Goal: Navigation & Orientation: Find specific page/section

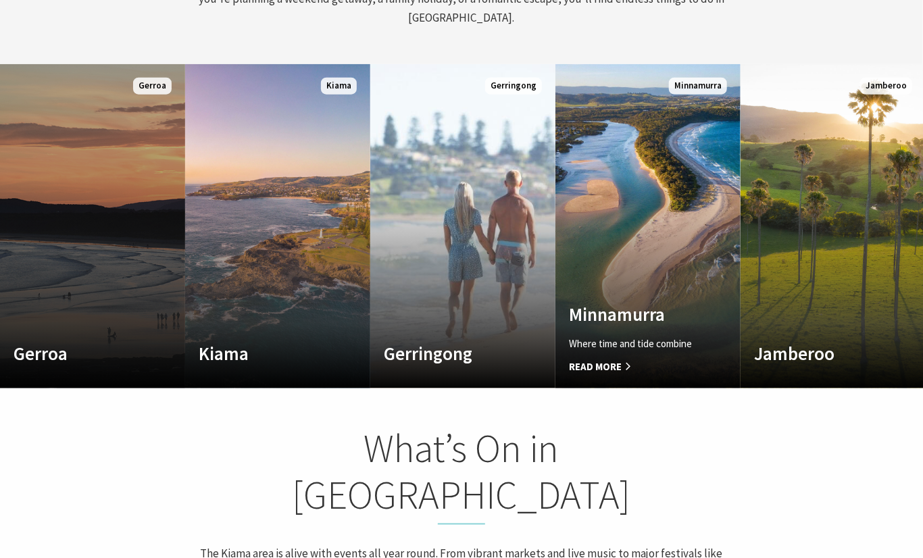
scroll to position [232, 933]
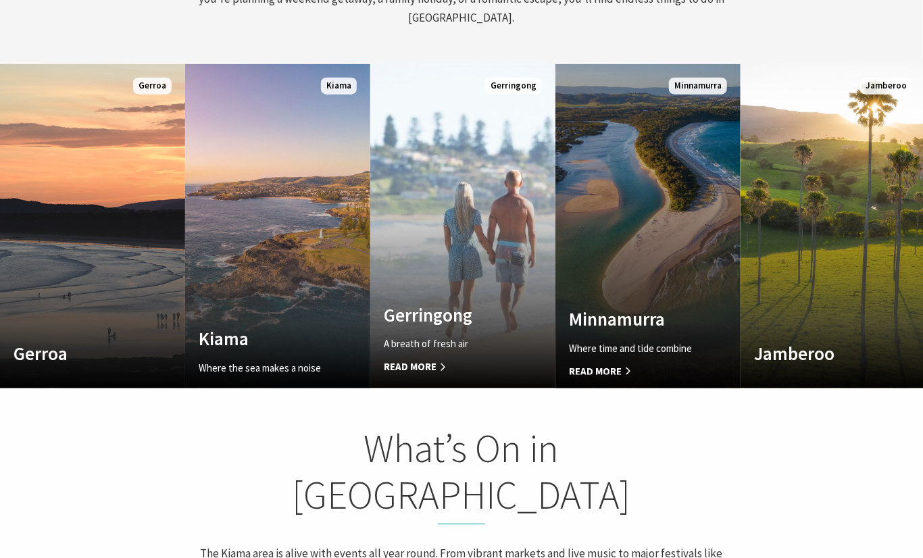
click at [603, 236] on link "Custom Image Used [GEOGRAPHIC_DATA] Where time and tide combine Read More [GEOG…" at bounding box center [647, 226] width 185 height 324
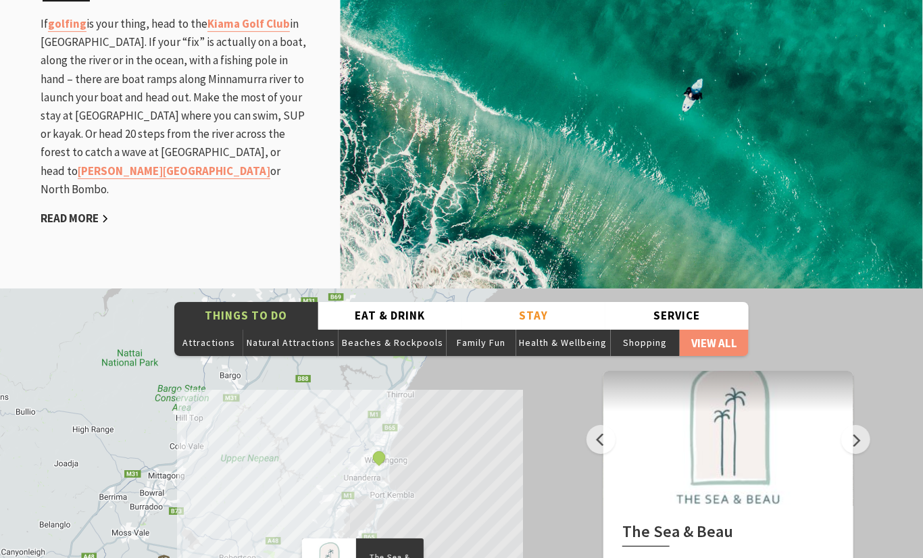
scroll to position [2134, 0]
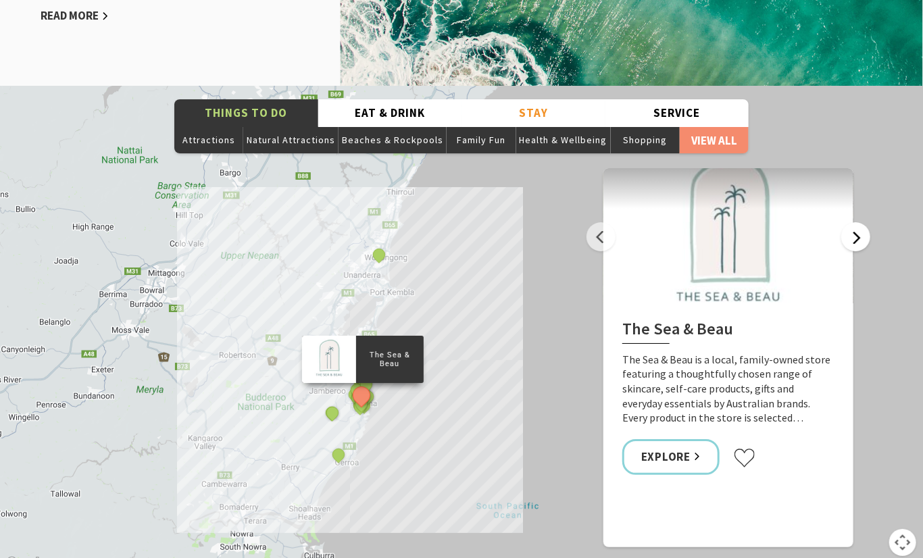
click at [861, 222] on button "Next" at bounding box center [855, 236] width 29 height 29
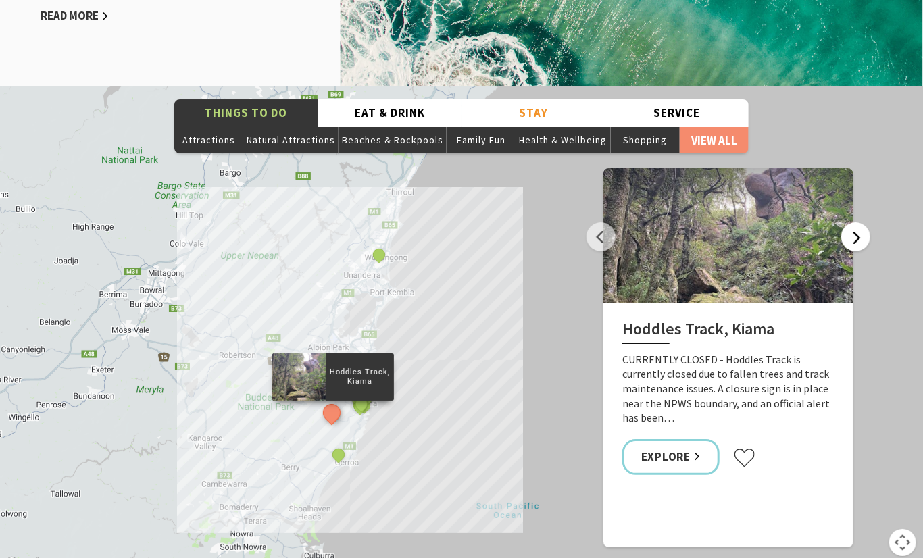
click at [861, 222] on button "Next" at bounding box center [855, 236] width 29 height 29
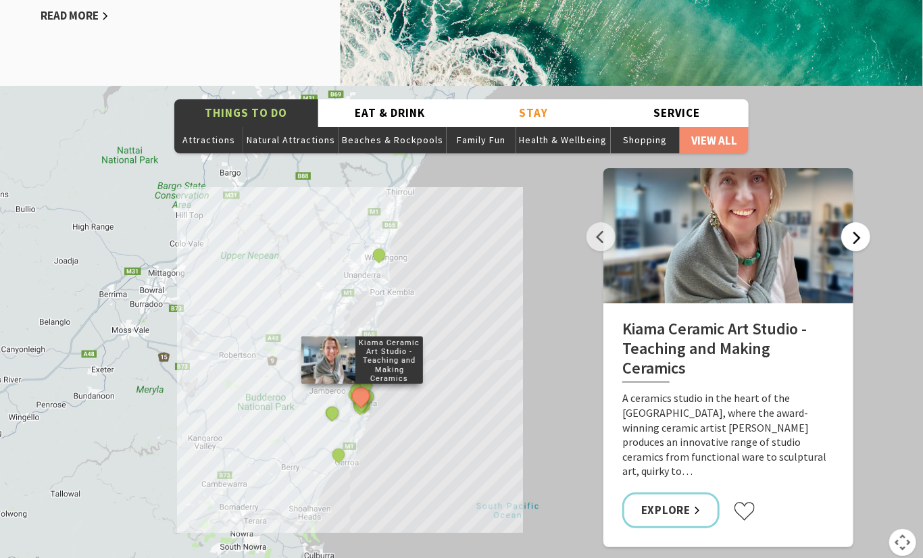
click at [861, 222] on button "Next" at bounding box center [855, 236] width 29 height 29
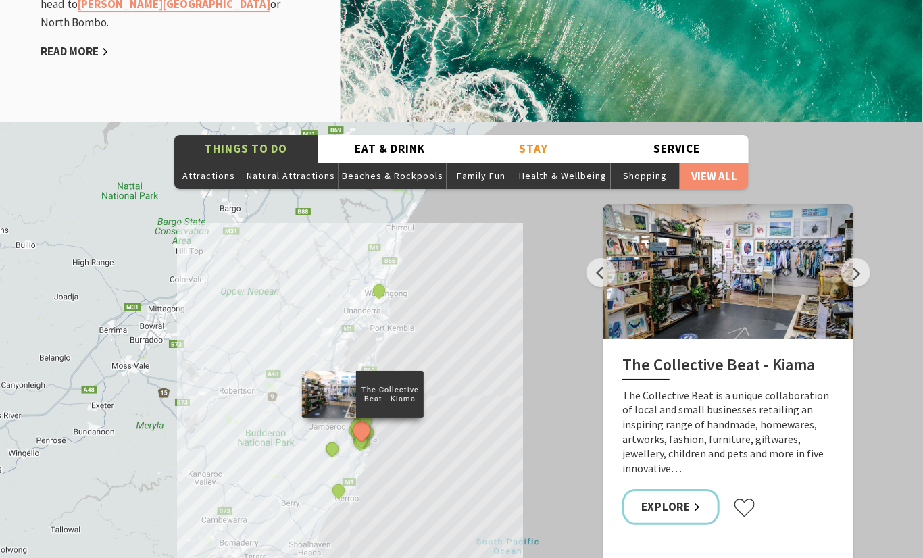
scroll to position [2066, 0]
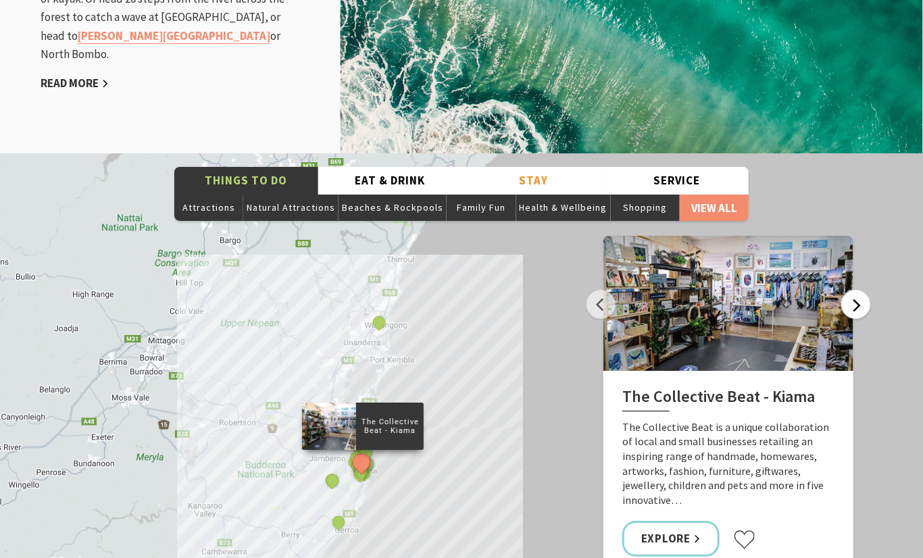
click at [851, 290] on button "Next" at bounding box center [855, 304] width 29 height 29
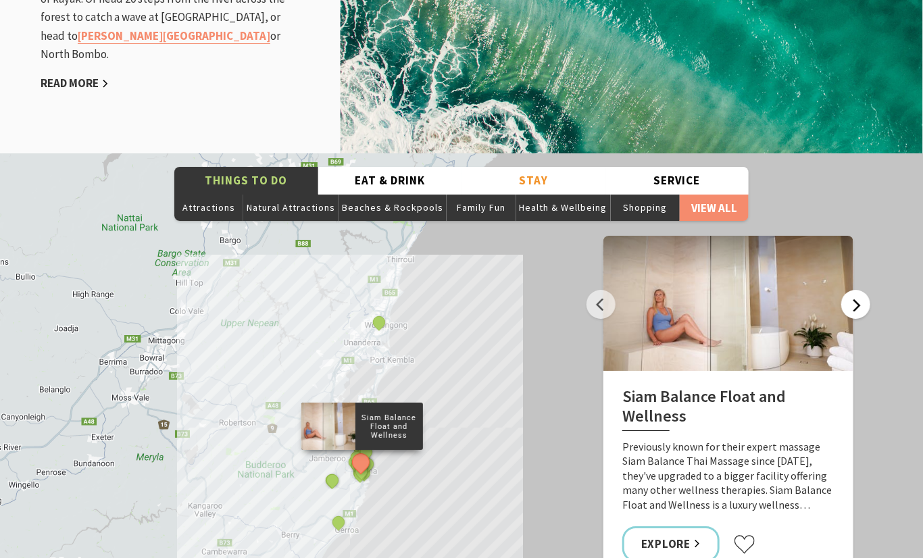
click at [851, 290] on button "Next" at bounding box center [855, 304] width 29 height 29
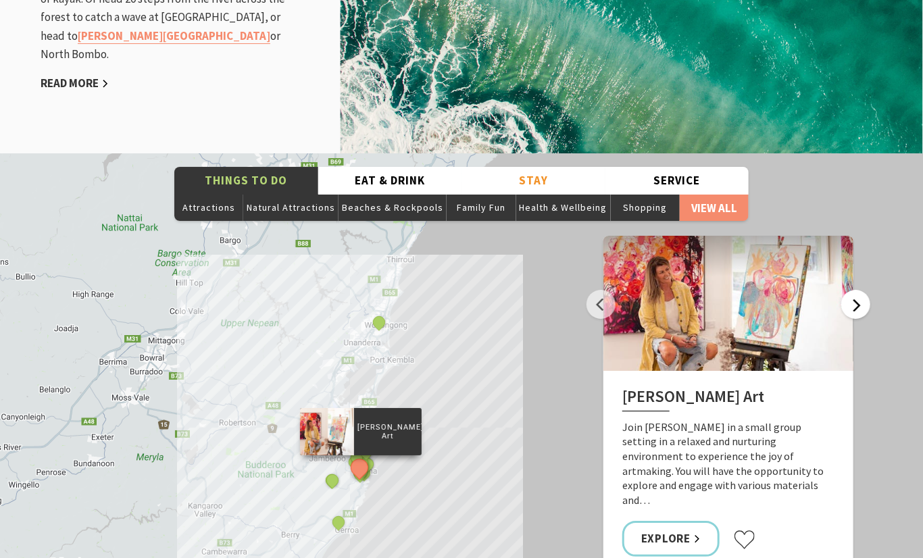
click at [857, 290] on button "Next" at bounding box center [855, 304] width 29 height 29
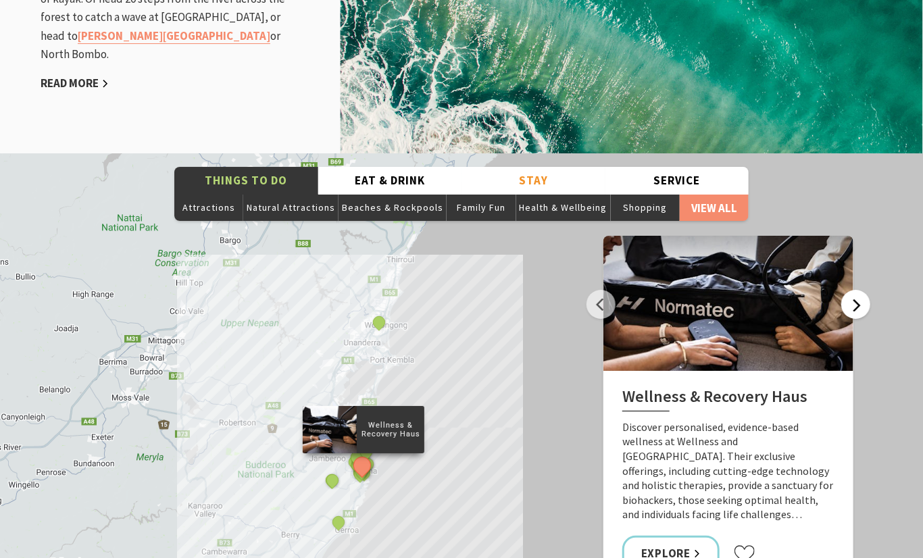
click at [857, 290] on button "Next" at bounding box center [855, 304] width 29 height 29
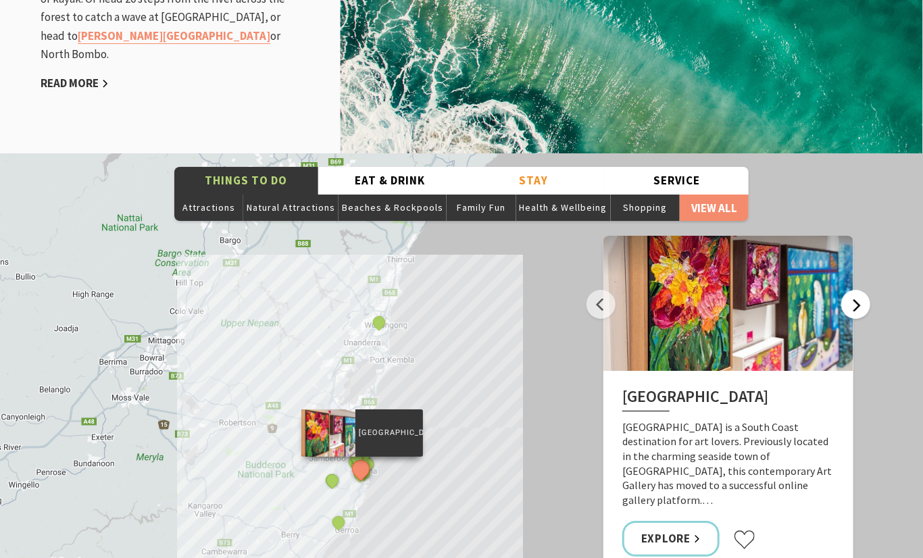
click at [857, 290] on button "Next" at bounding box center [855, 304] width 29 height 29
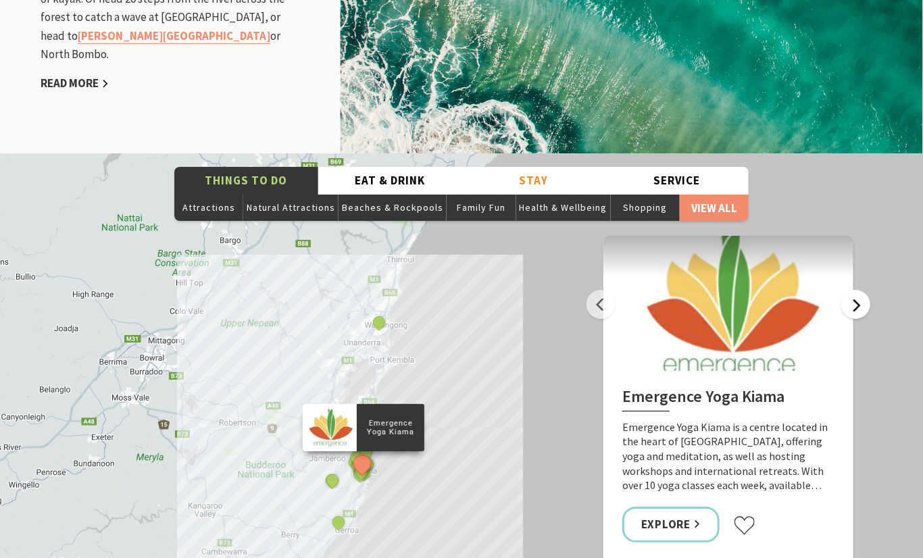
click at [859, 290] on button "Next" at bounding box center [855, 304] width 29 height 29
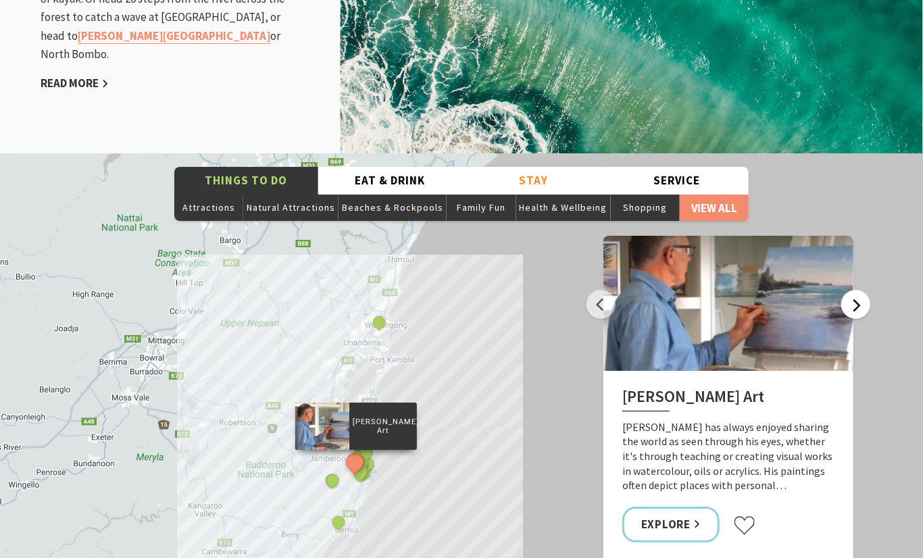
click at [859, 290] on button "Next" at bounding box center [855, 304] width 29 height 29
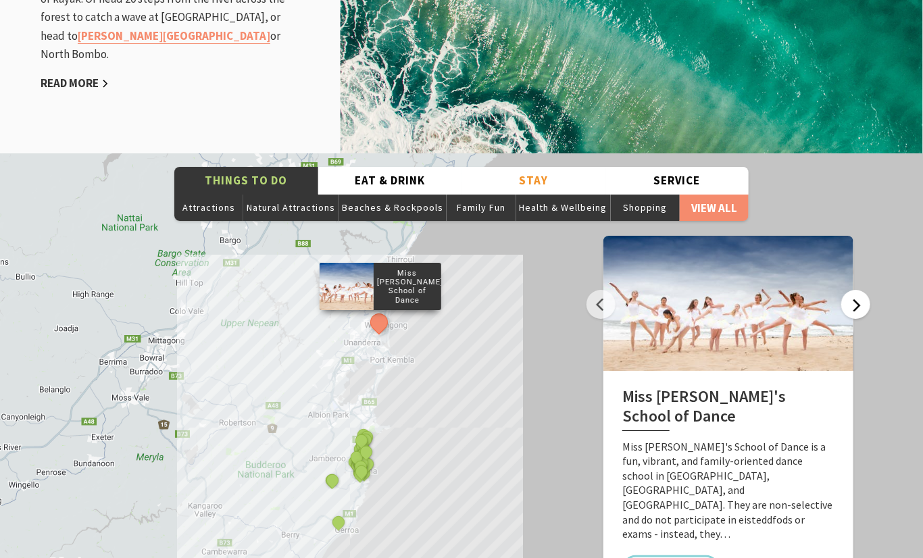
click at [859, 290] on button "Next" at bounding box center [855, 304] width 29 height 29
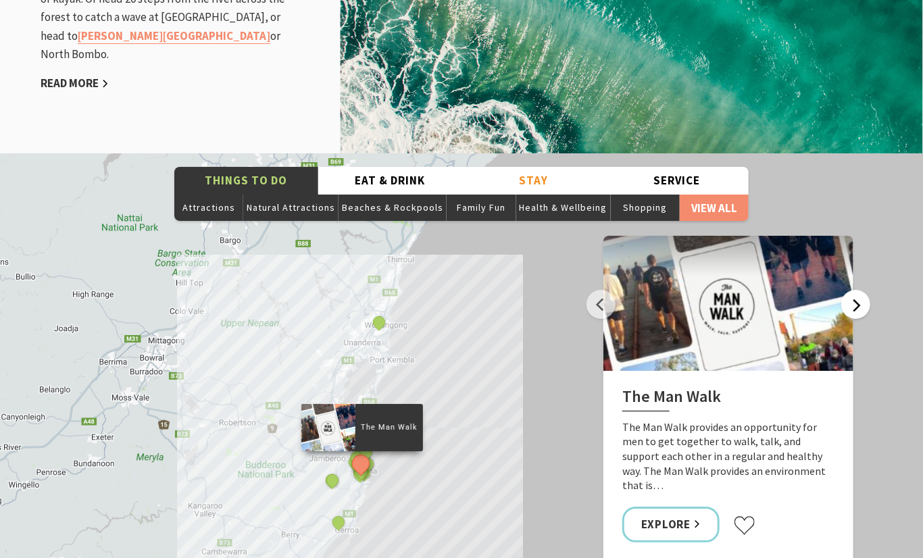
click at [859, 290] on button "Next" at bounding box center [855, 304] width 29 height 29
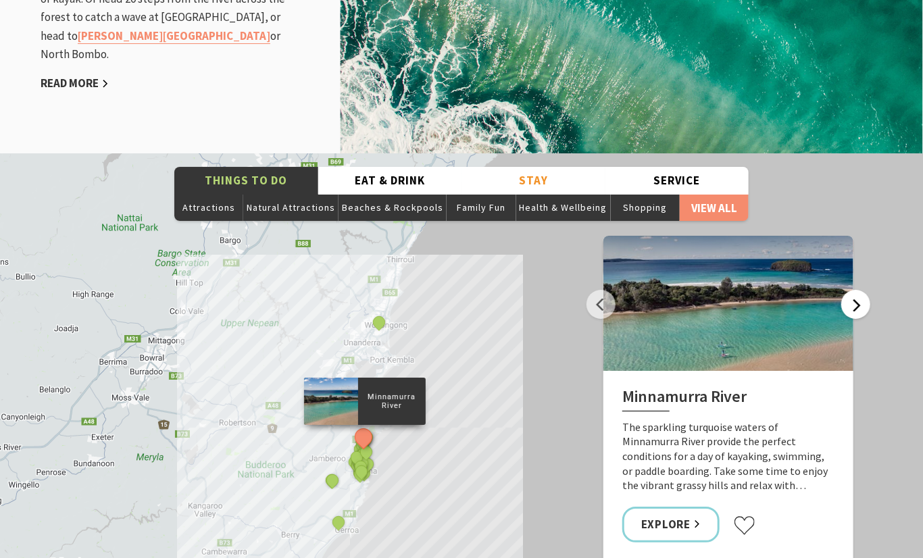
click at [859, 290] on button "Next" at bounding box center [855, 304] width 29 height 29
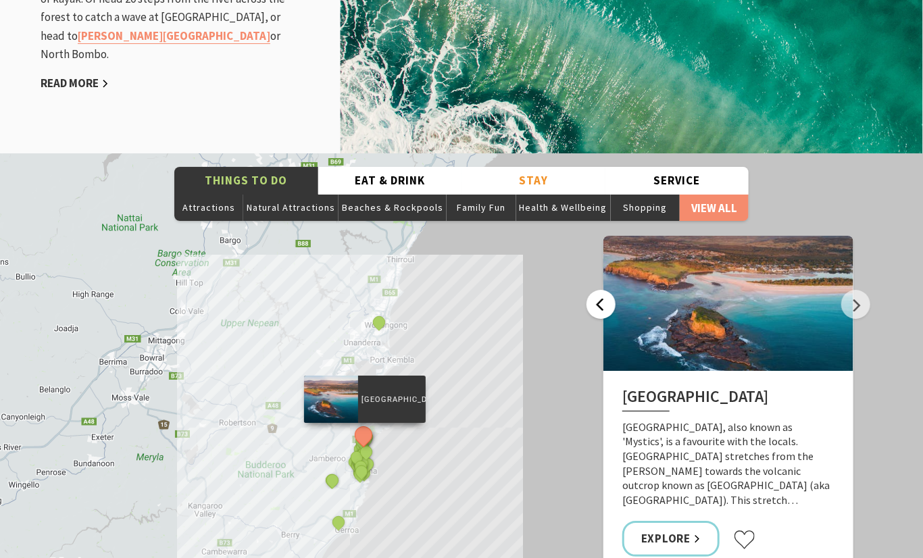
click at [614, 290] on button "Previous" at bounding box center [600, 304] width 29 height 29
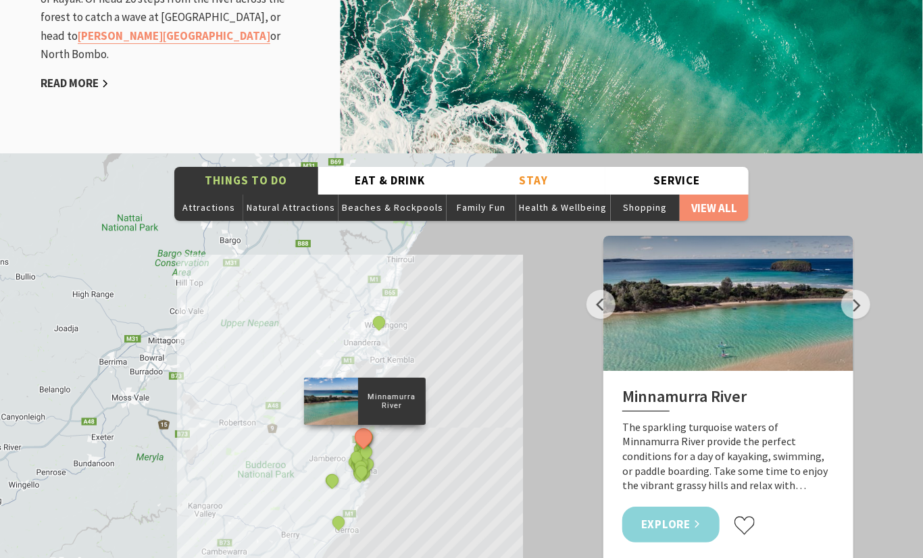
click at [679, 507] on link "Explore" at bounding box center [670, 525] width 97 height 36
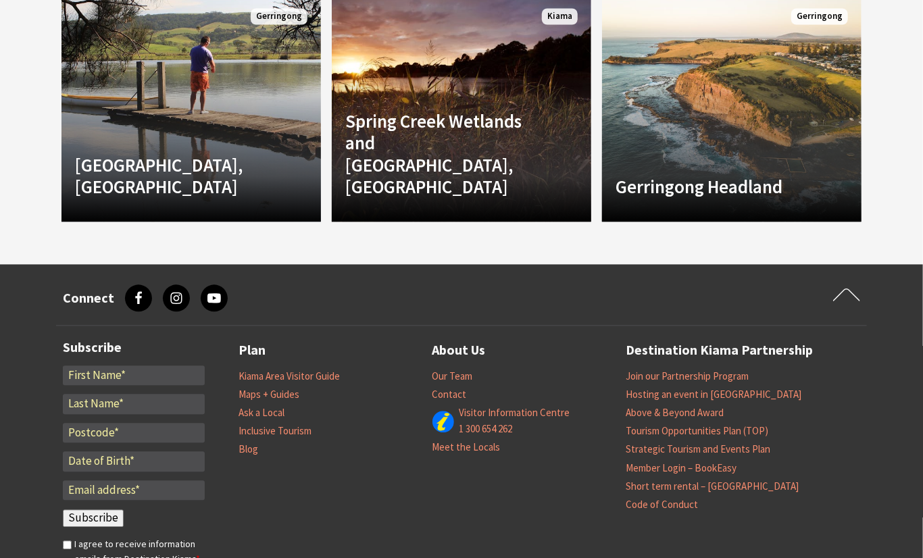
scroll to position [1351, 0]
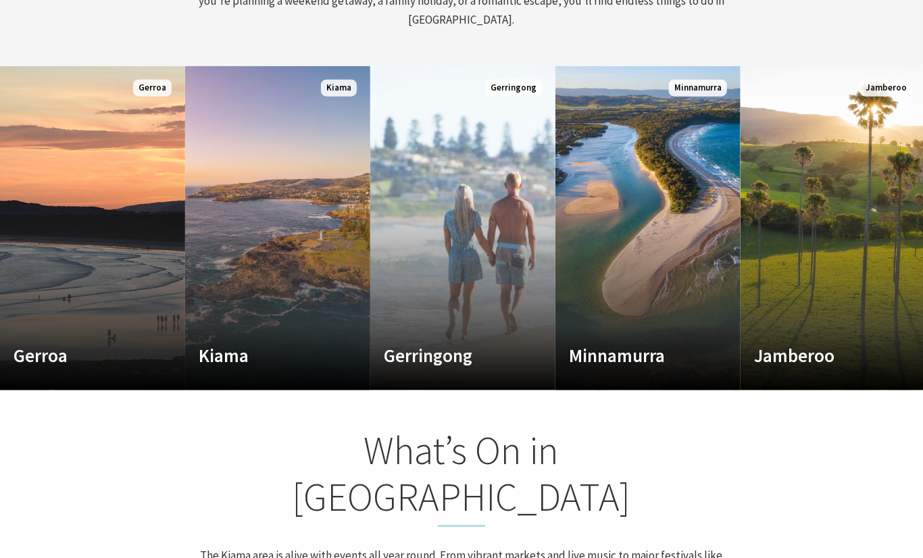
scroll to position [220, 933]
